Goal: Ask a question

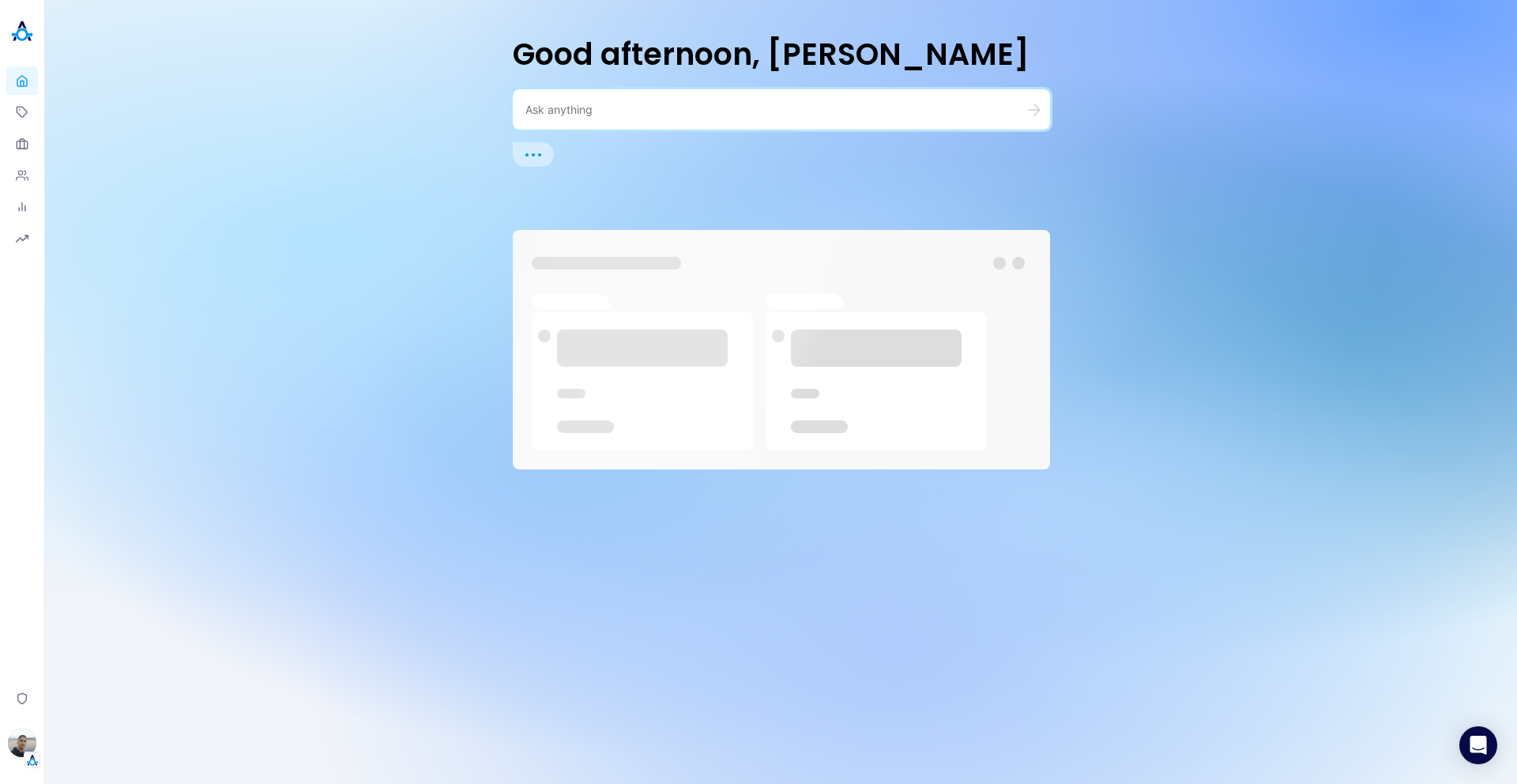
click at [837, 114] on textarea at bounding box center [763, 110] width 474 height 15
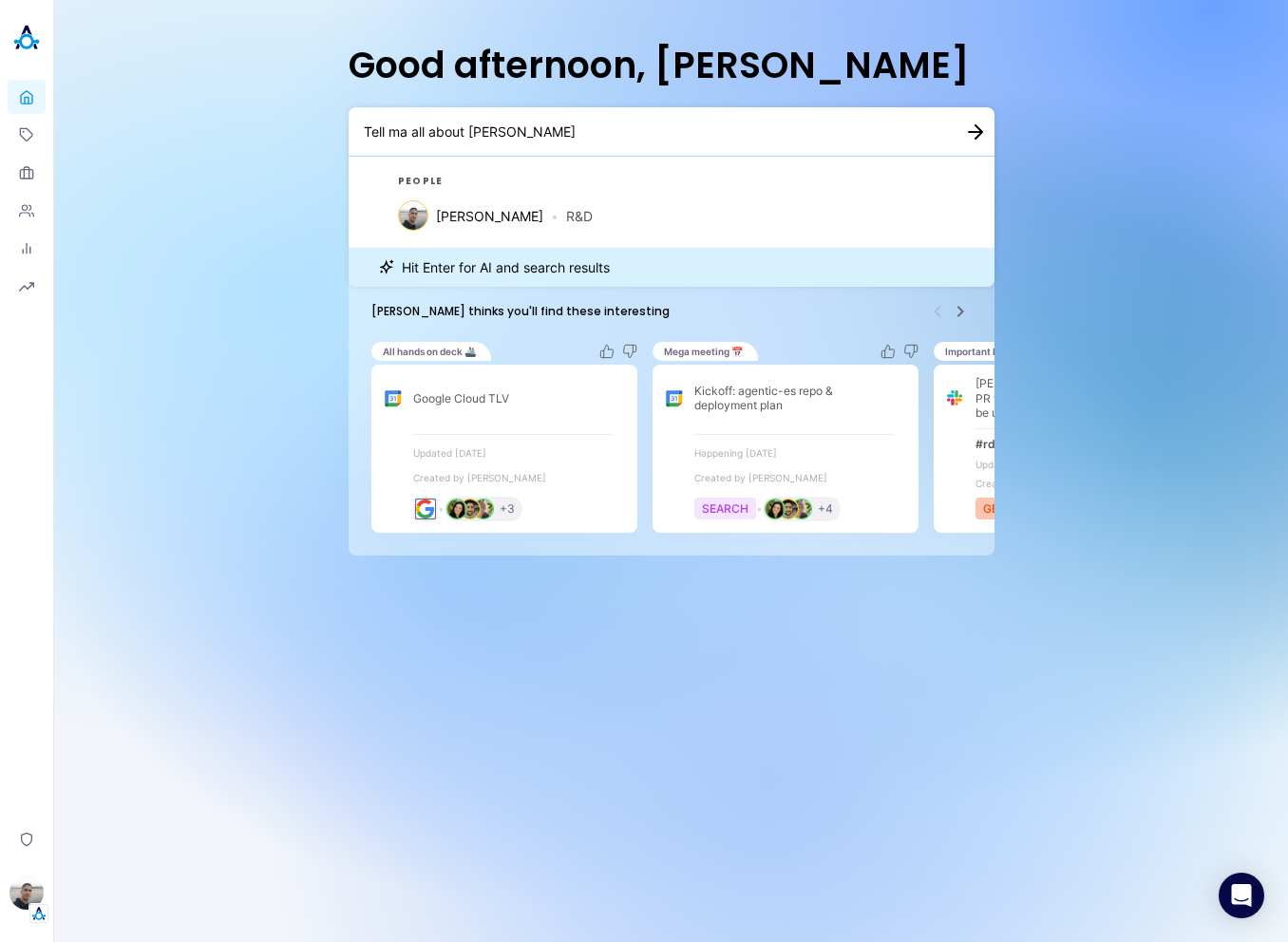
click at [821, 133] on textarea "Tell ma all about [PERSON_NAME]" at bounding box center [649, 132] width 570 height 18
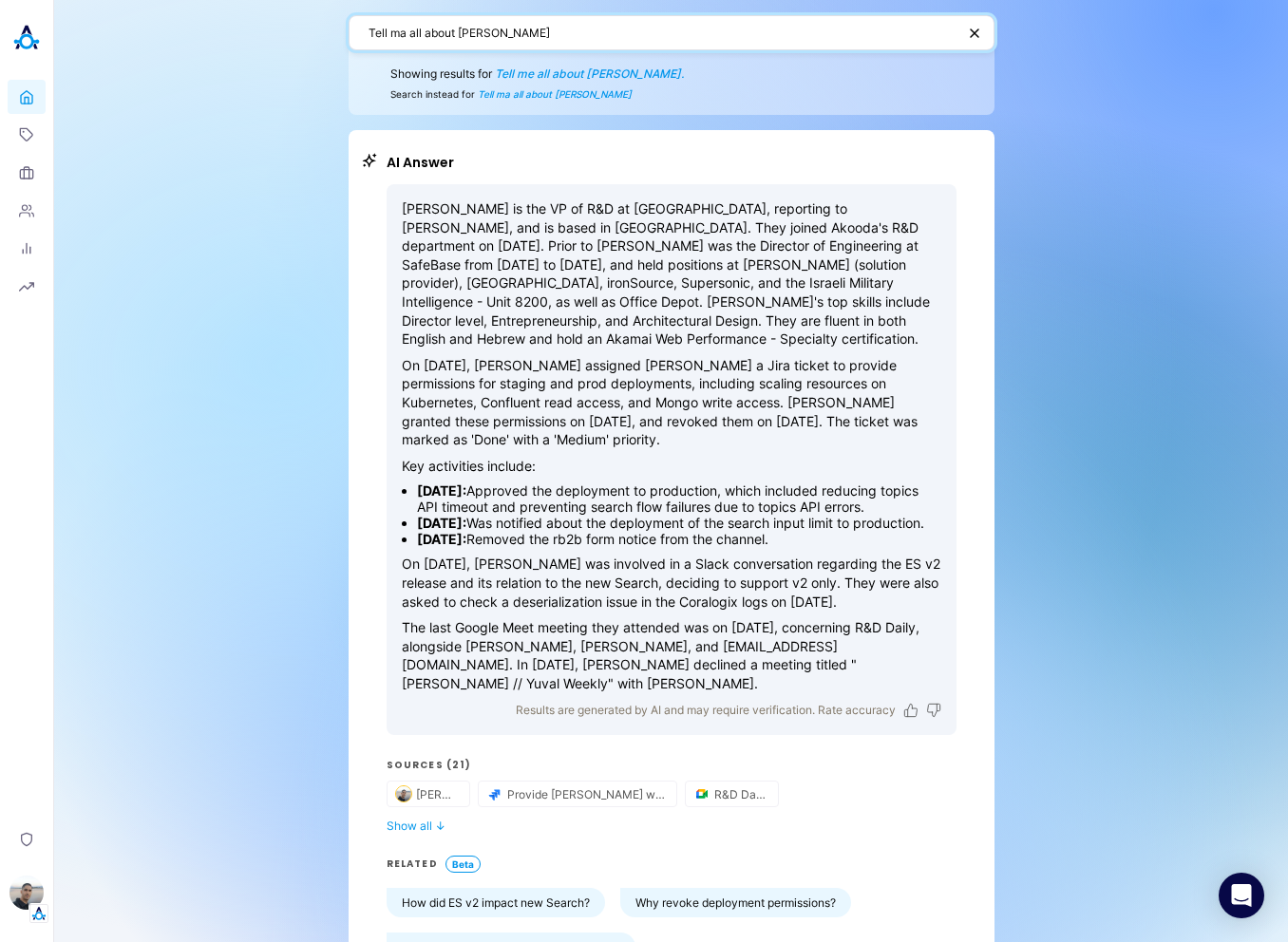
drag, startPoint x: 530, startPoint y: 23, endPoint x: 454, endPoint y: 23, distance: 76.0
click at [455, 24] on textarea "Tell ma all about [PERSON_NAME]" at bounding box center [661, 33] width 587 height 18
drag, startPoint x: 454, startPoint y: 29, endPoint x: 501, endPoint y: 29, distance: 47.0
click at [501, 30] on textarea "Tell ma all about [PERSON_NAME]" at bounding box center [661, 33] width 587 height 18
type textarea "Tell ma all about [PERSON_NAME]"
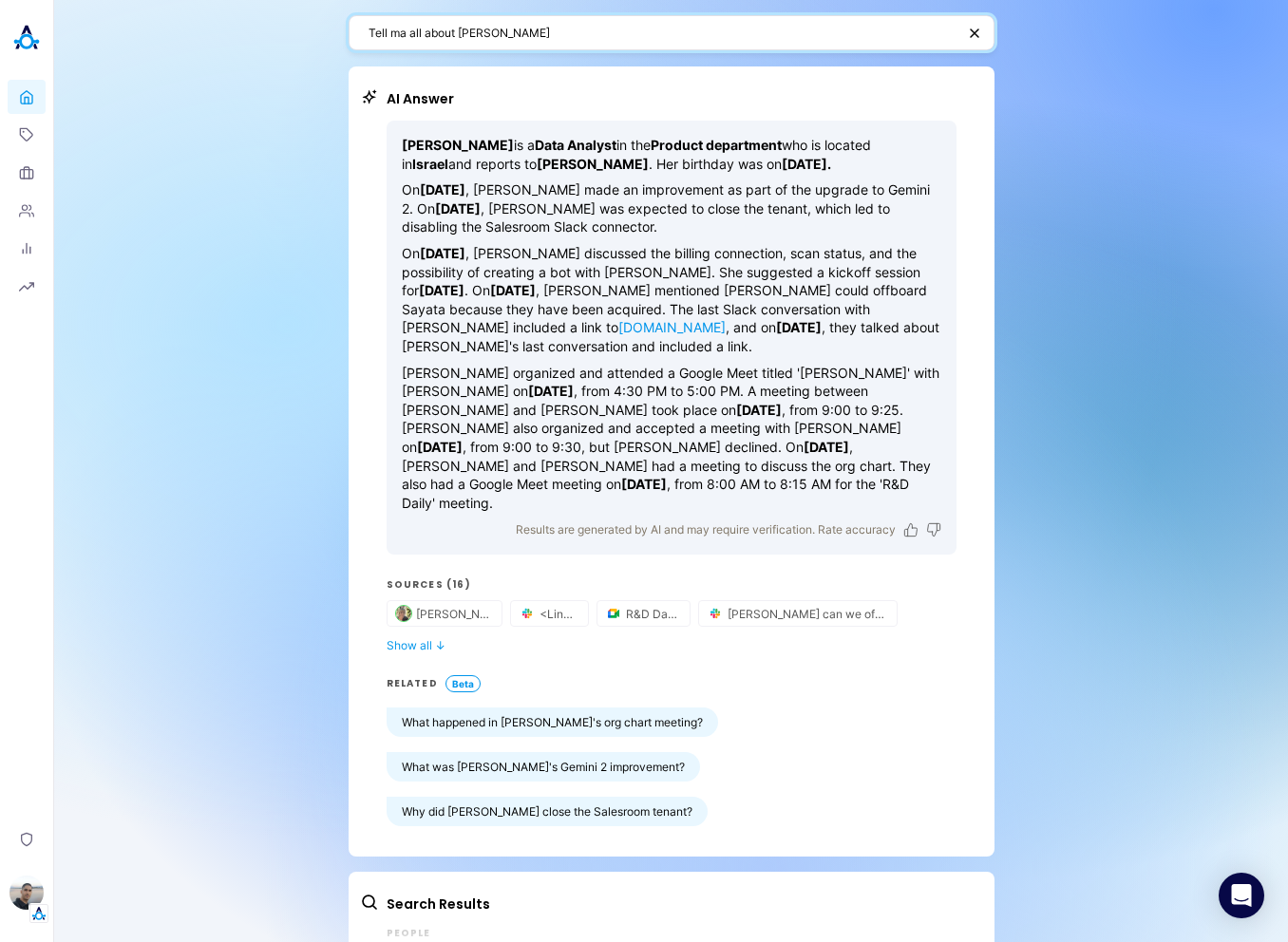
click at [694, 34] on textarea "Tell ma all about [PERSON_NAME]" at bounding box center [661, 33] width 587 height 18
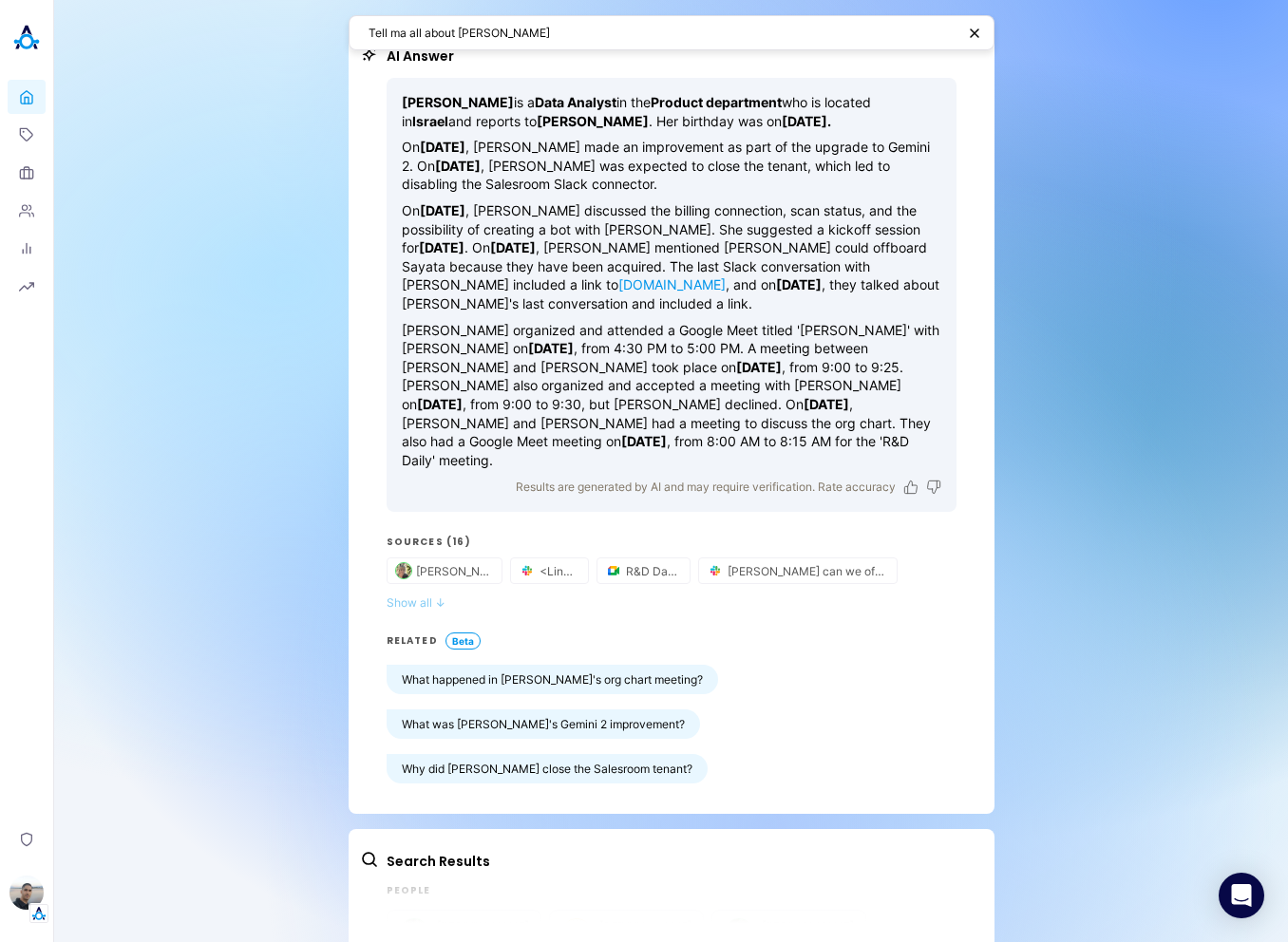
click at [414, 596] on button "Show all ↓" at bounding box center [672, 603] width 570 height 14
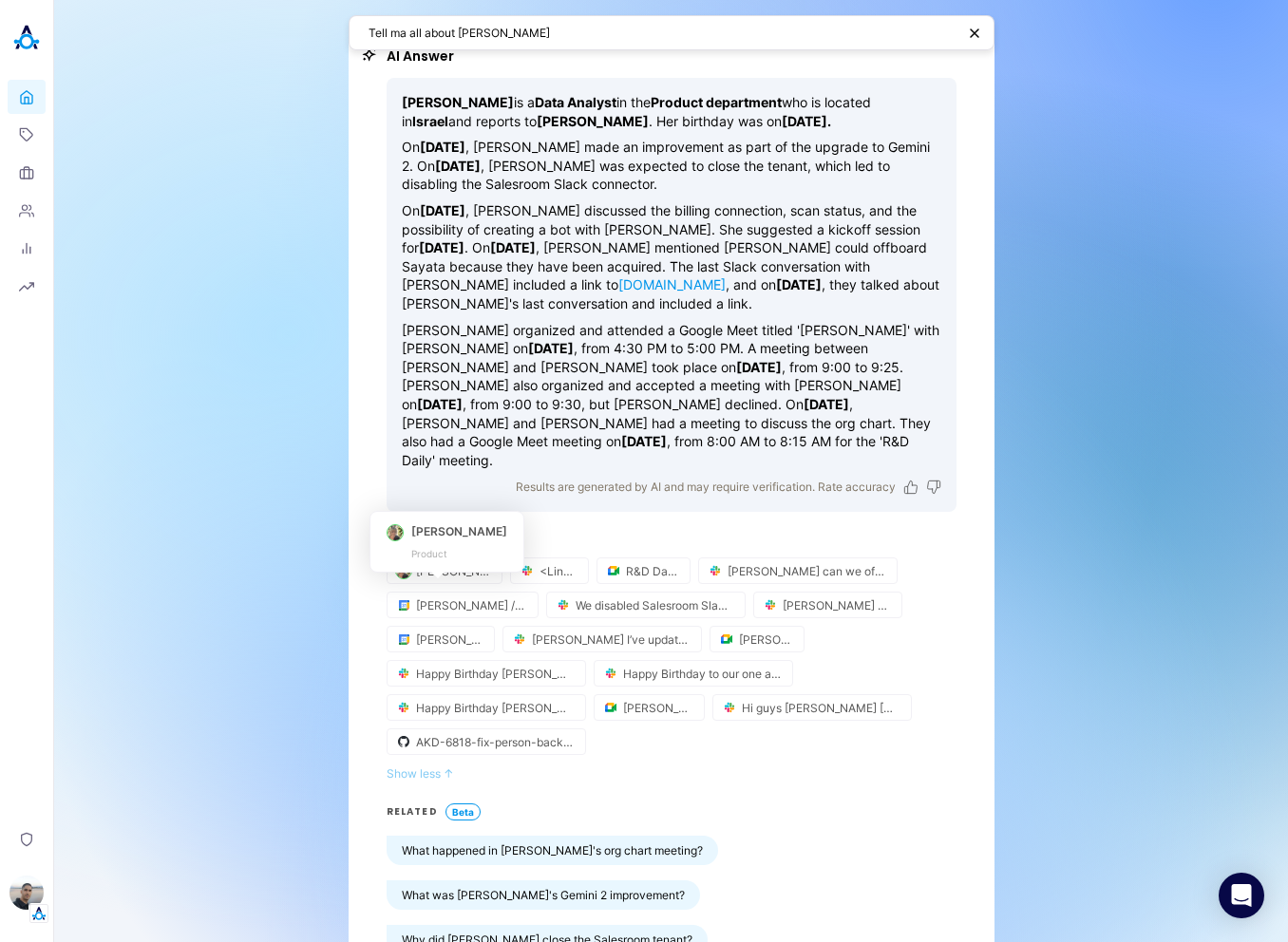
scroll to position [0, 0]
